Goal: Find contact information: Find contact information

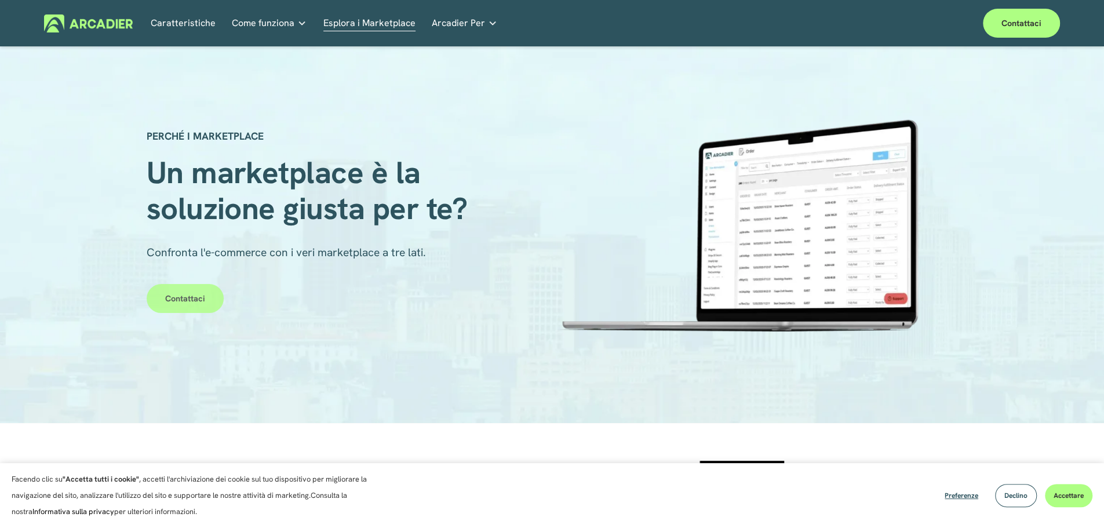
click at [165, 297] on font "Contattaci" at bounding box center [185, 298] width 40 height 10
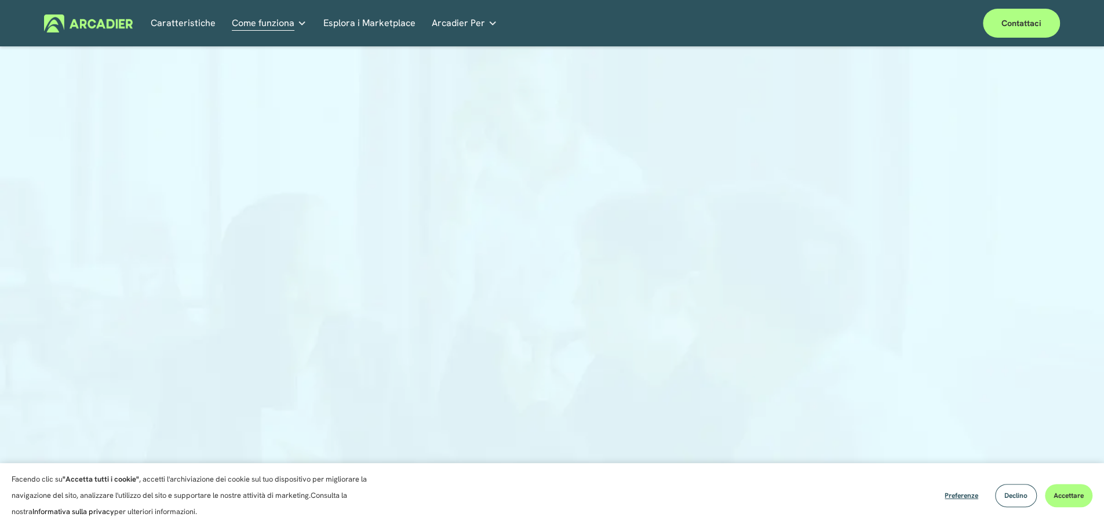
click at [512, 391] on div at bounding box center [552, 301] width 541 height 453
click at [770, 330] on div at bounding box center [552, 293] width 1104 height 471
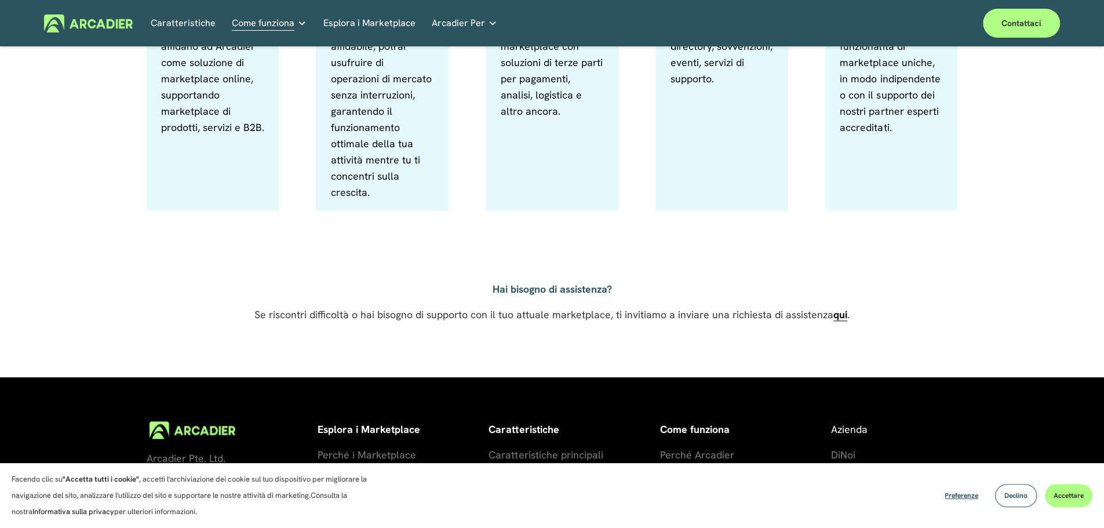
scroll to position [754, 0]
